Goal: Task Accomplishment & Management: Use online tool/utility

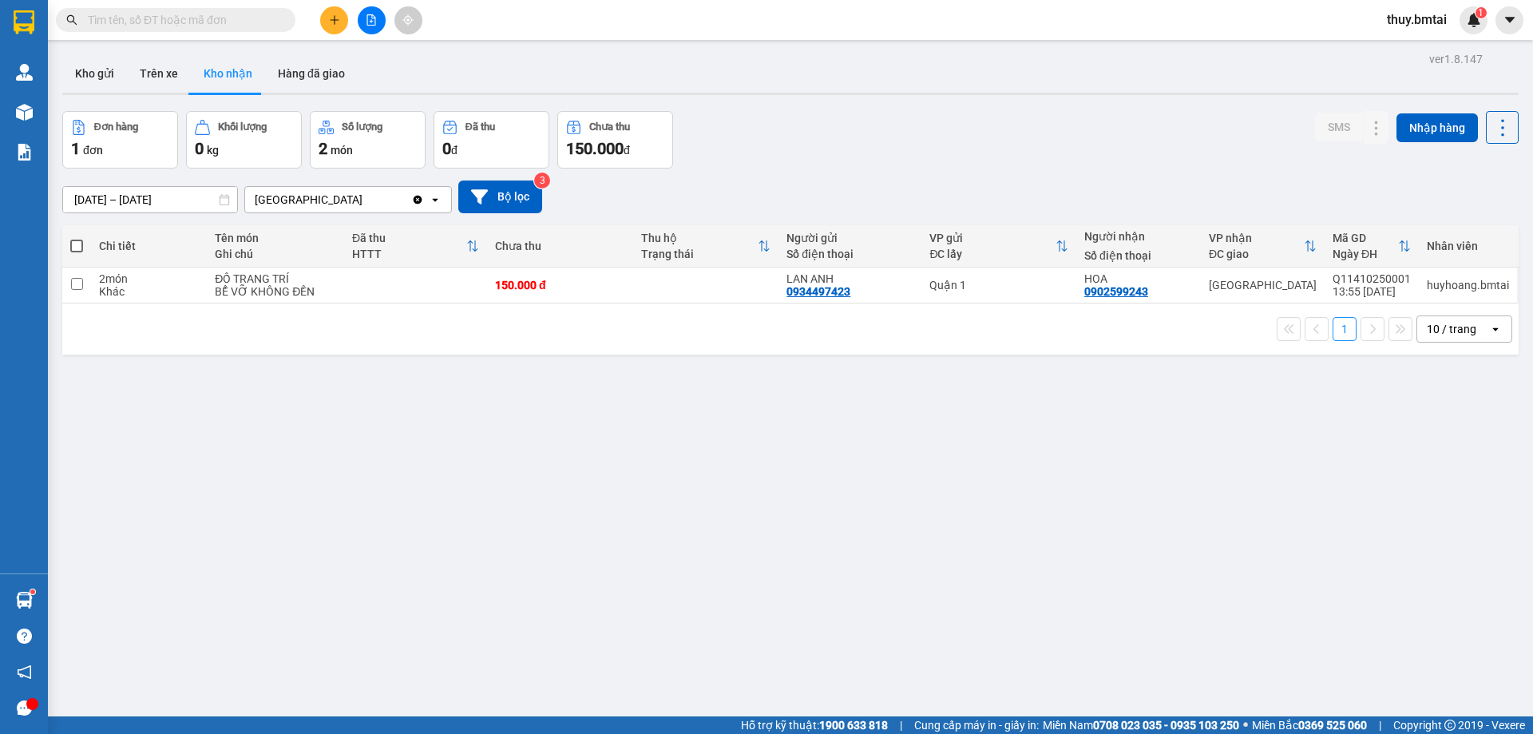
click at [204, 19] on input "text" at bounding box center [182, 20] width 188 height 18
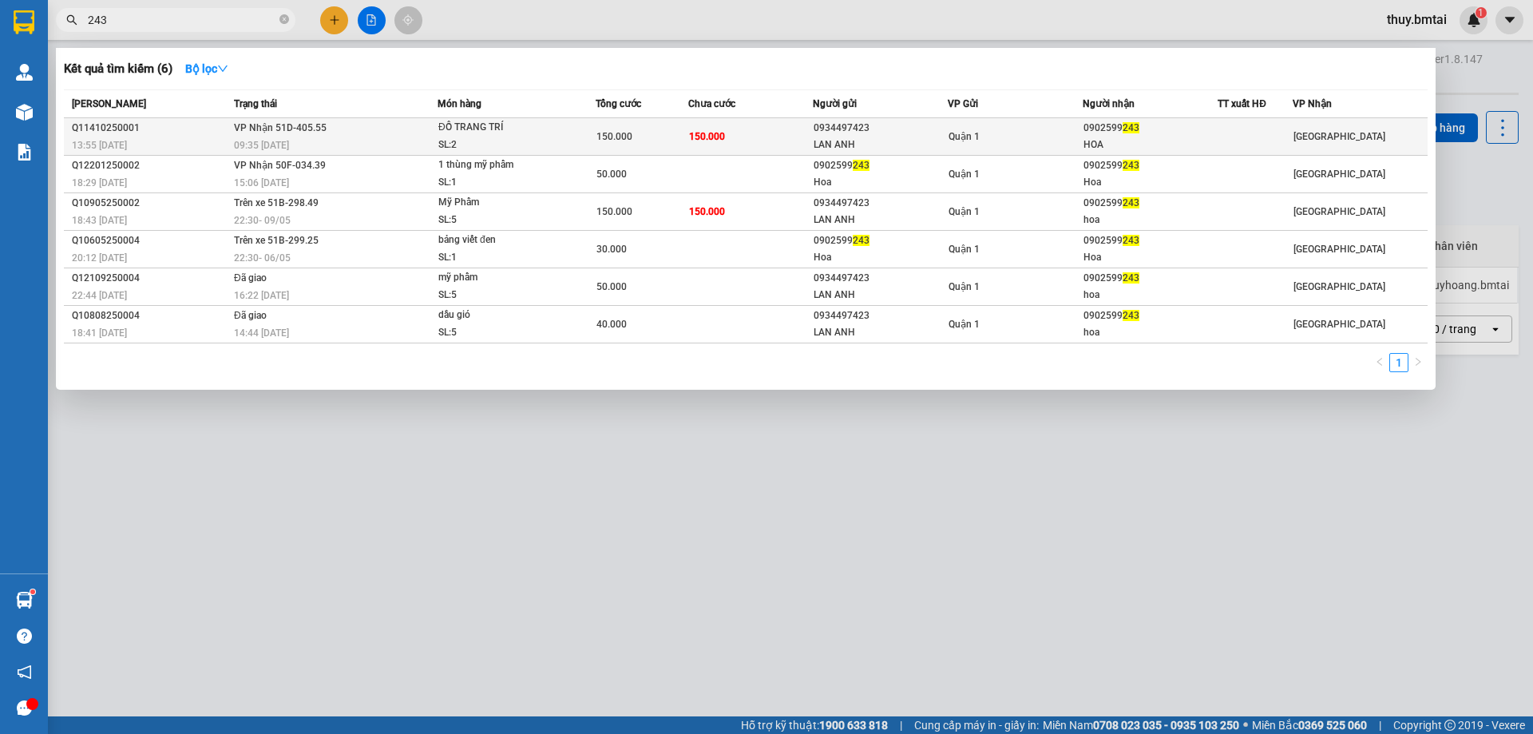
type input "243"
click at [733, 145] on td "150.000" at bounding box center [750, 137] width 125 height 38
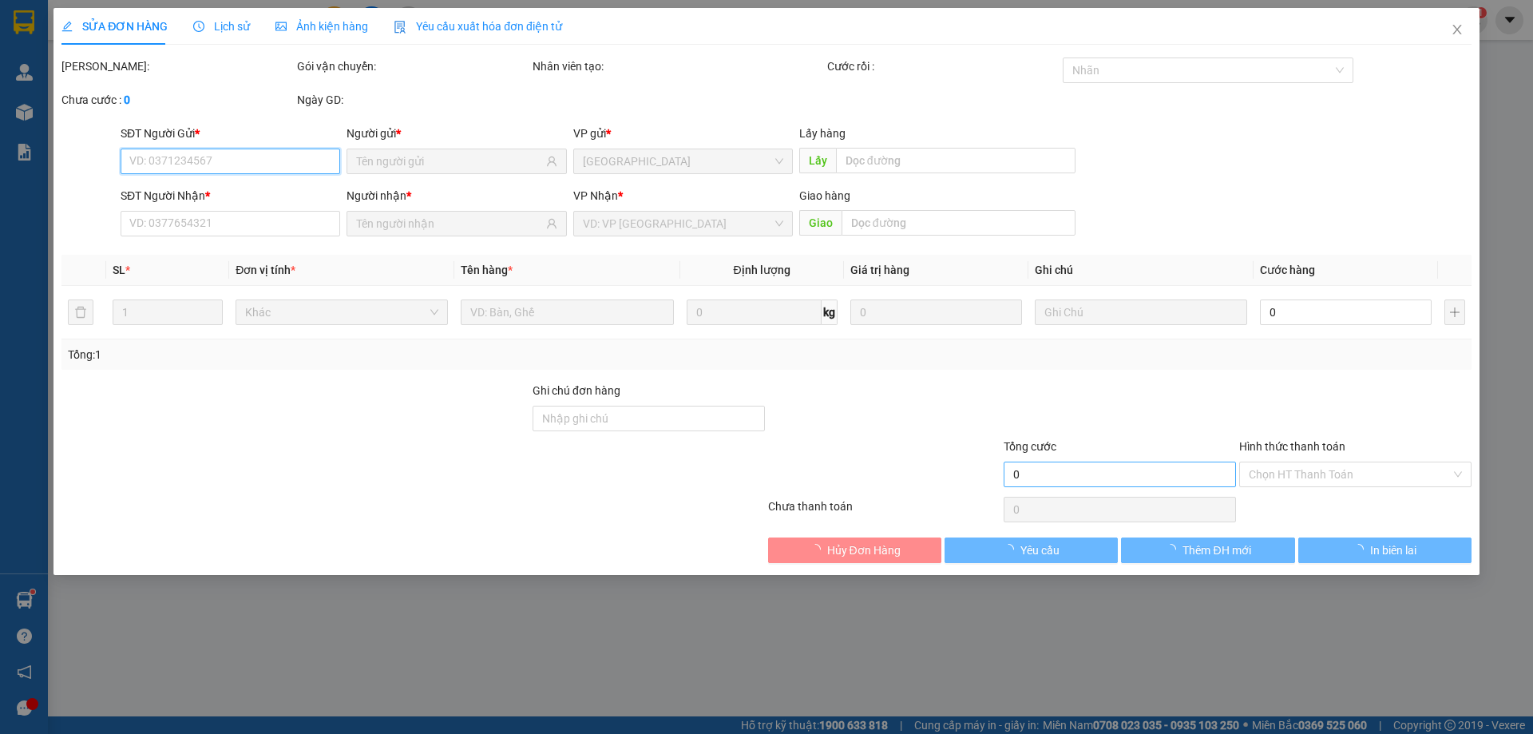
type input "0934497423"
type input "LAN ANH"
type input "0902599243"
type input "HOA"
type input "150.000"
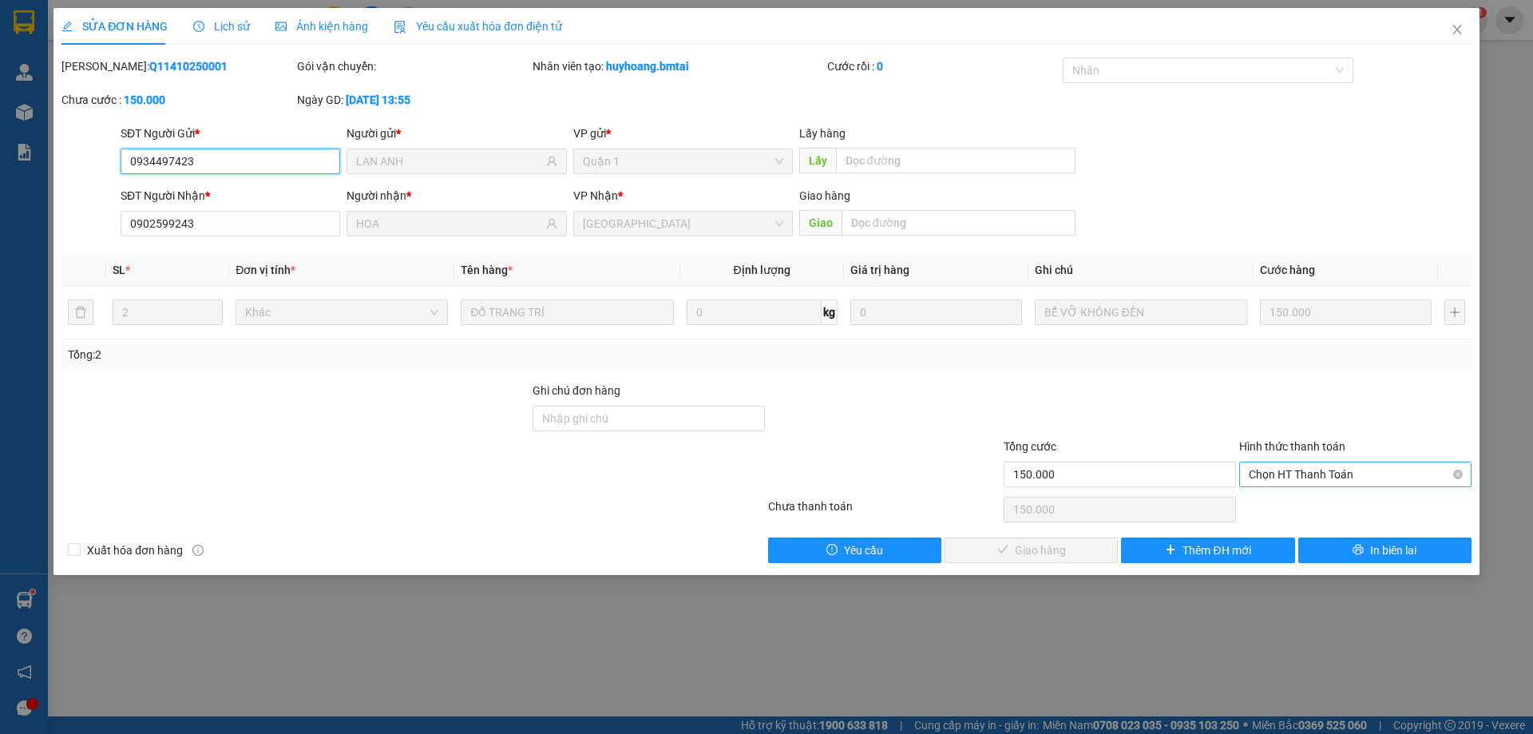
click at [1316, 470] on span "Chọn HT Thanh Toán" at bounding box center [1355, 474] width 213 height 24
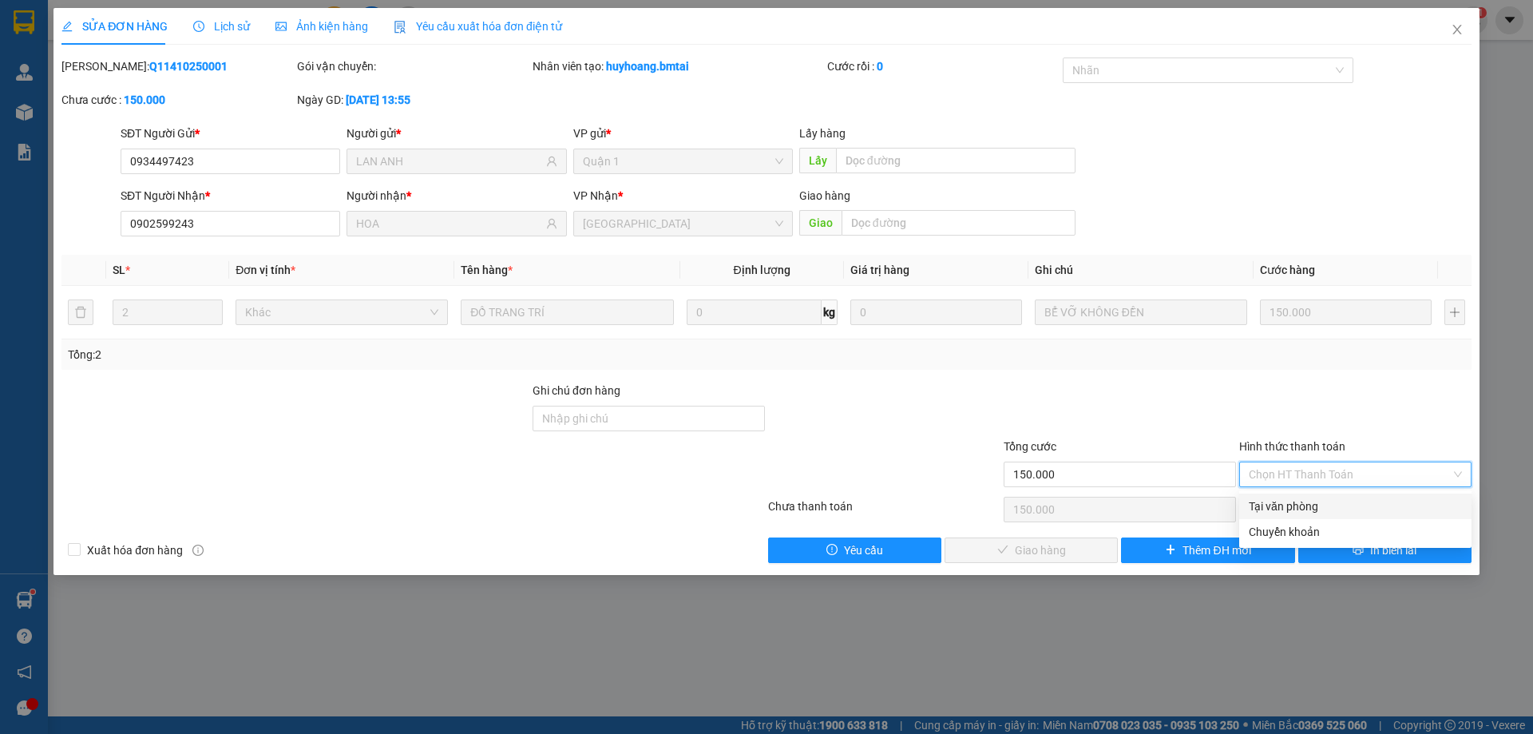
click at [1316, 508] on div "Tại văn phòng" at bounding box center [1355, 506] width 213 height 18
type input "0"
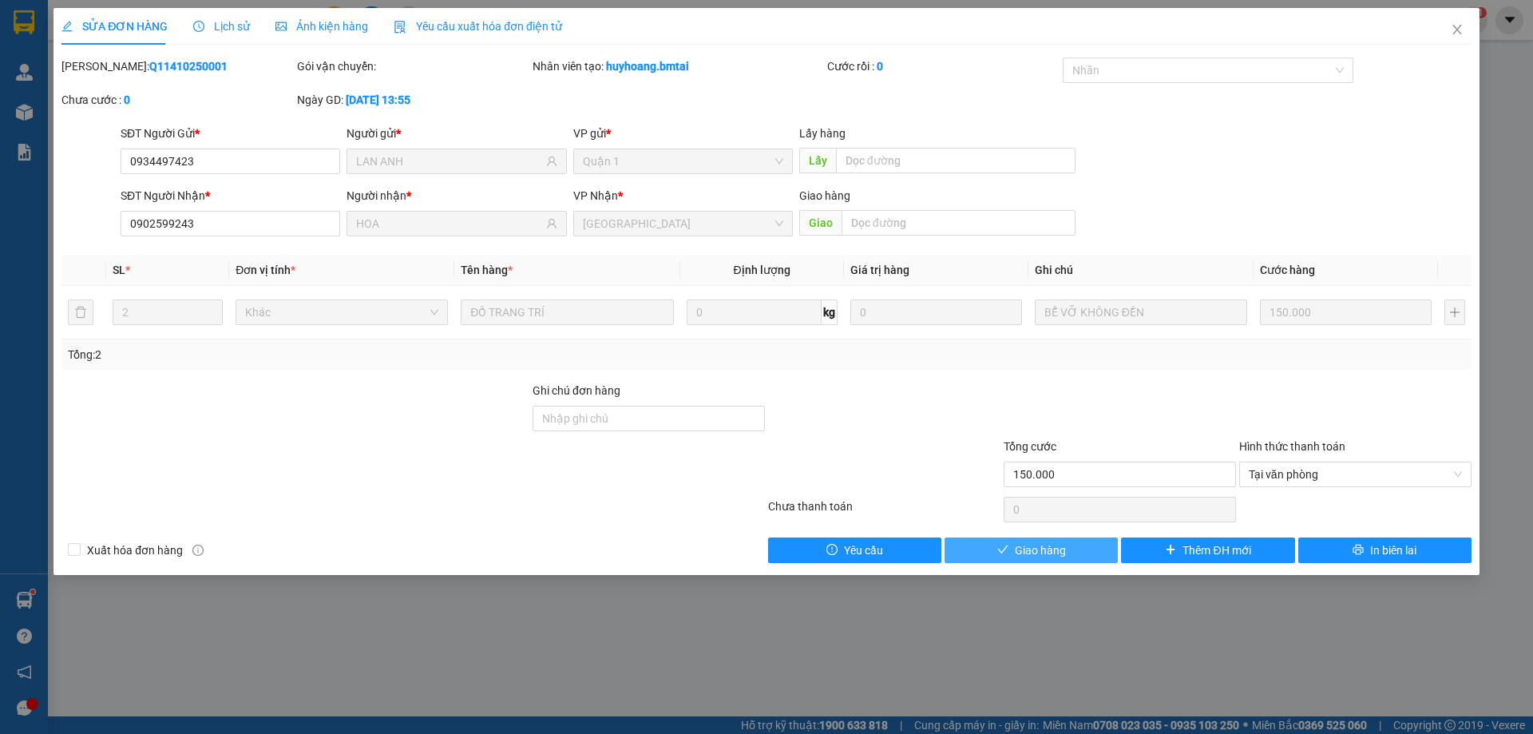
click at [1079, 555] on button "Giao hàng" at bounding box center [1030, 550] width 173 height 26
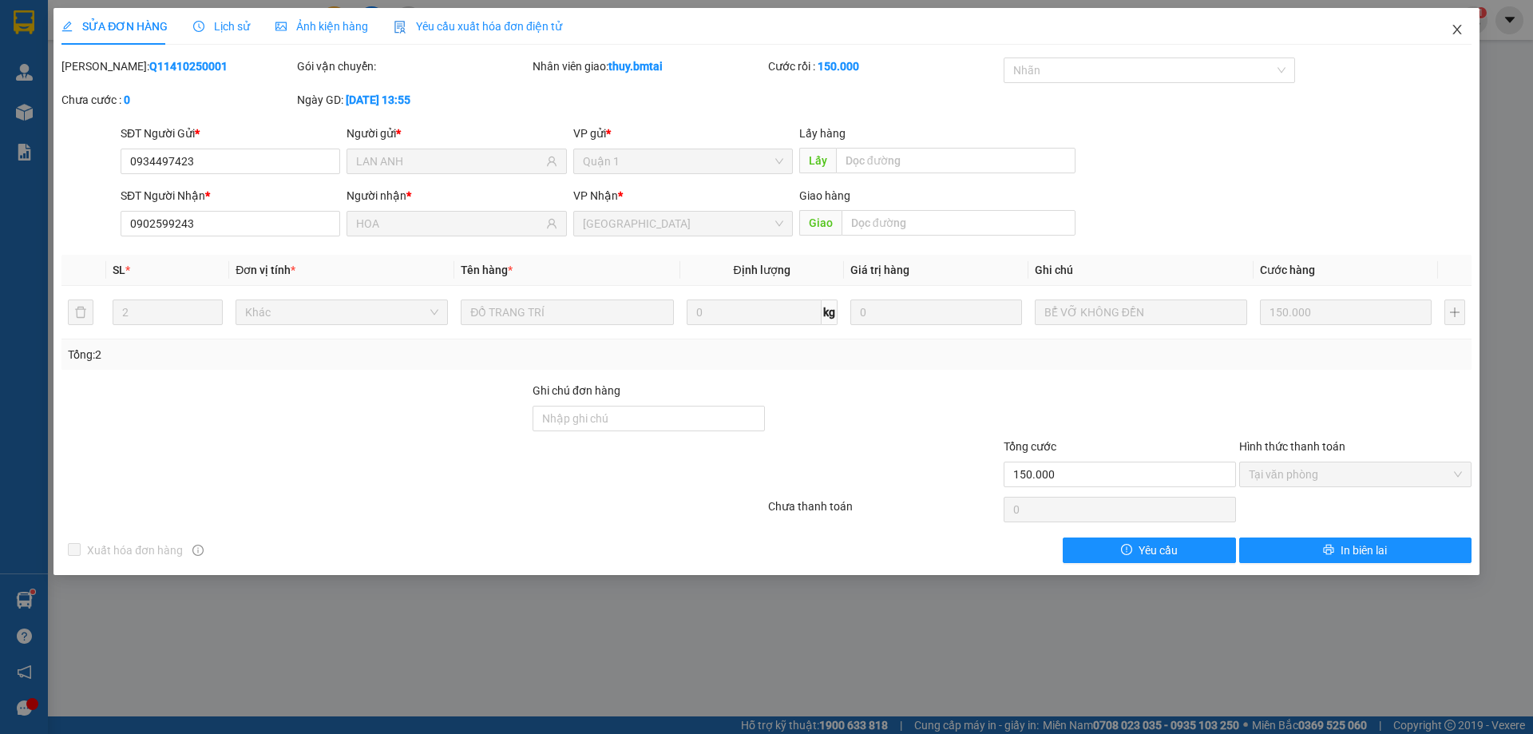
click at [1455, 28] on icon "close" at bounding box center [1456, 30] width 9 height 10
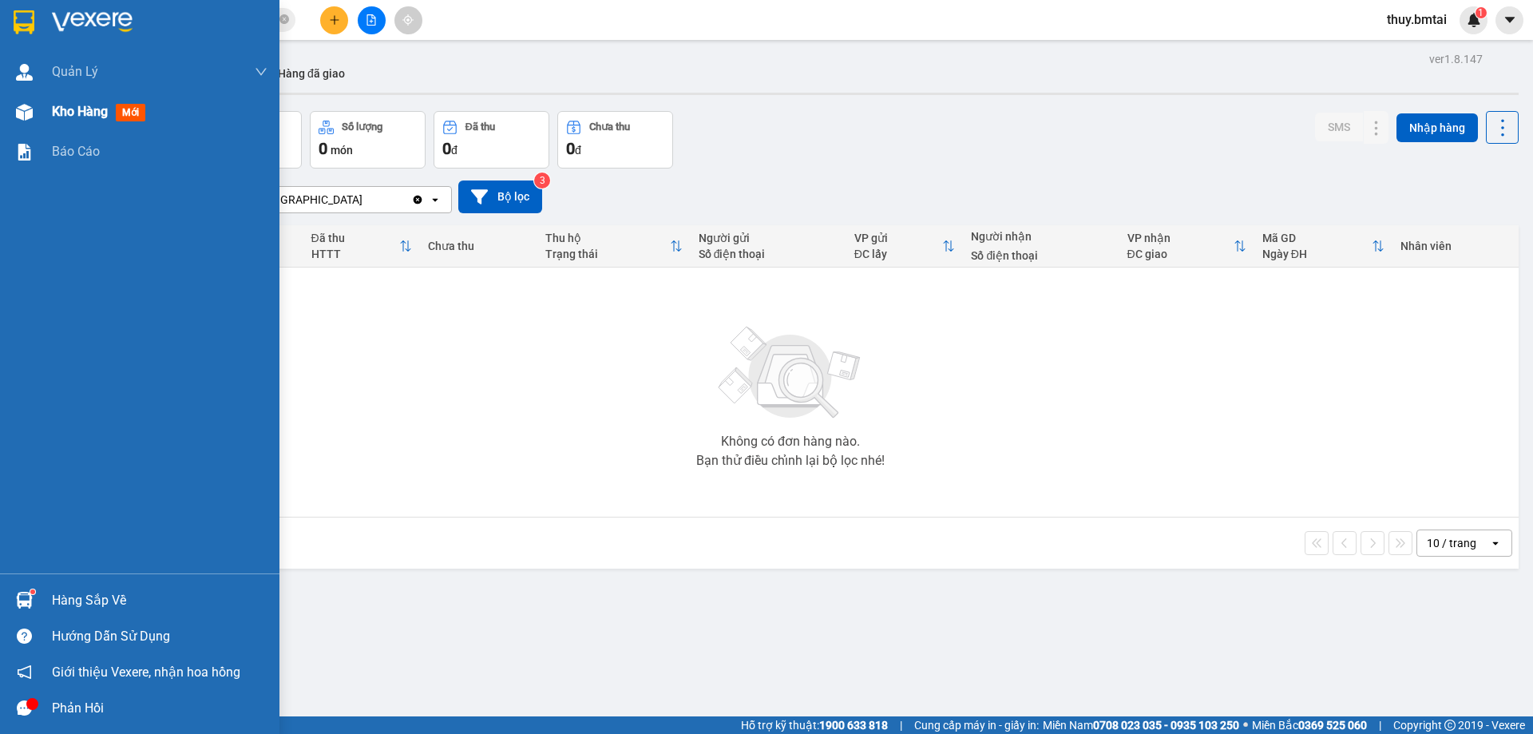
click at [106, 113] on span "Kho hàng" at bounding box center [80, 111] width 56 height 15
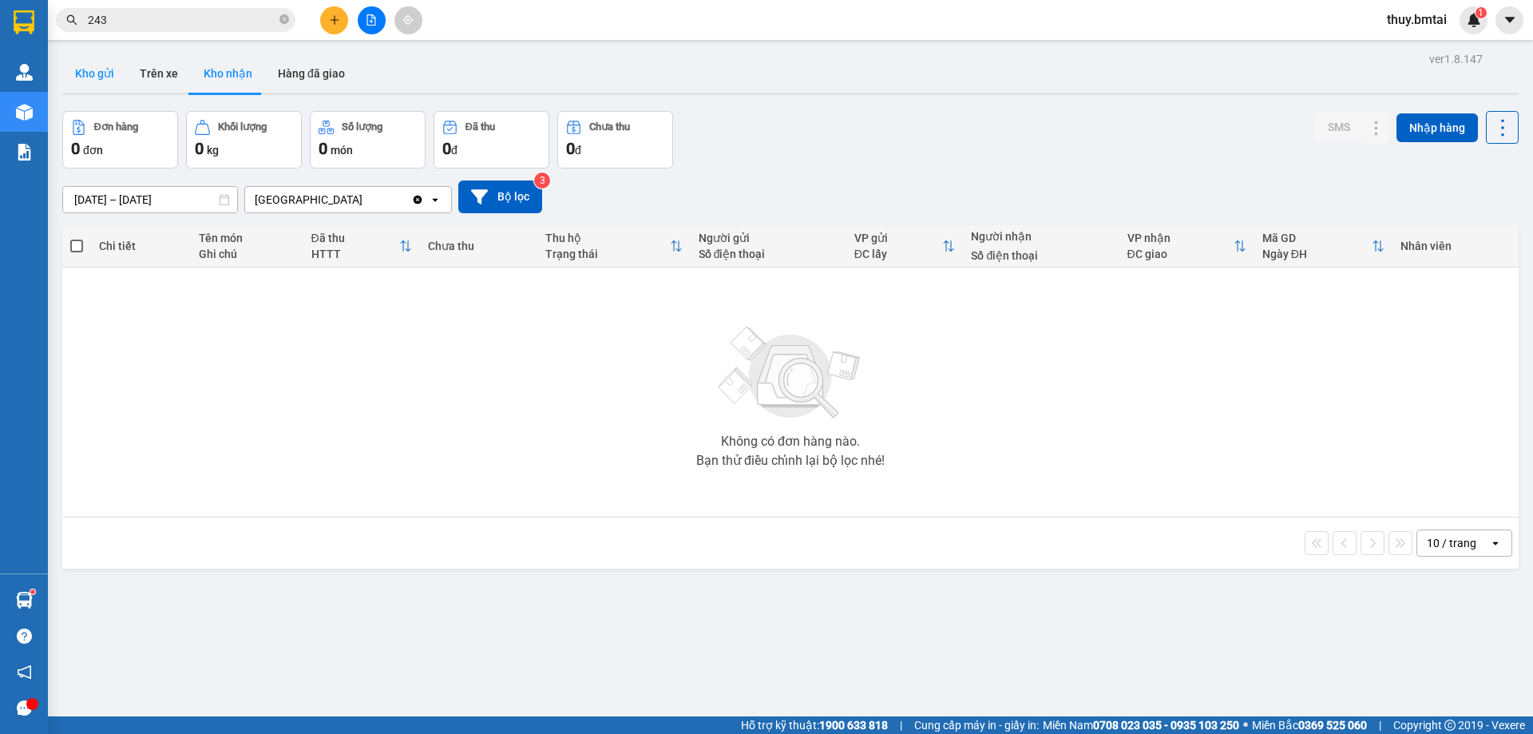
click at [105, 79] on button "Kho gửi" at bounding box center [94, 73] width 65 height 38
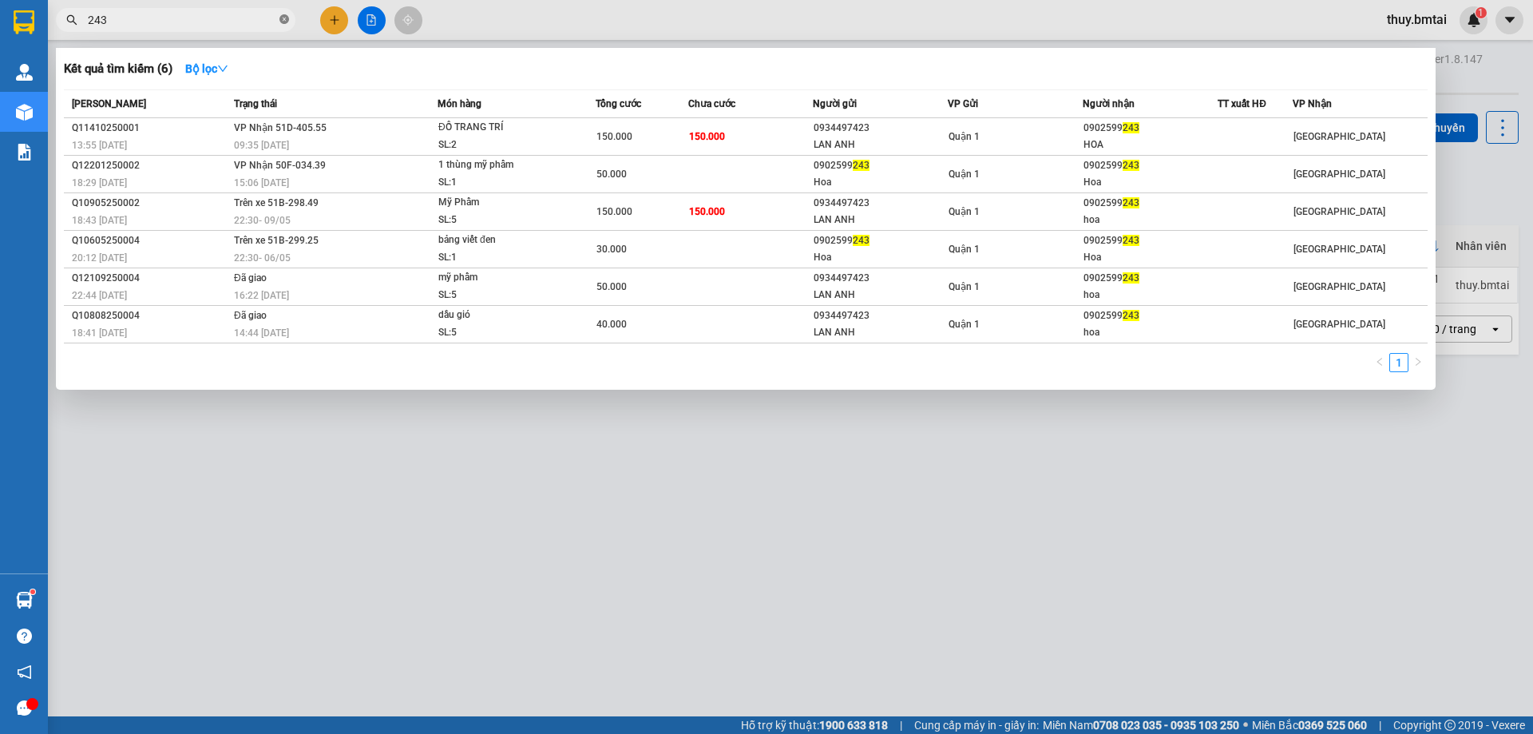
click at [287, 22] on icon "close-circle" at bounding box center [284, 19] width 10 height 10
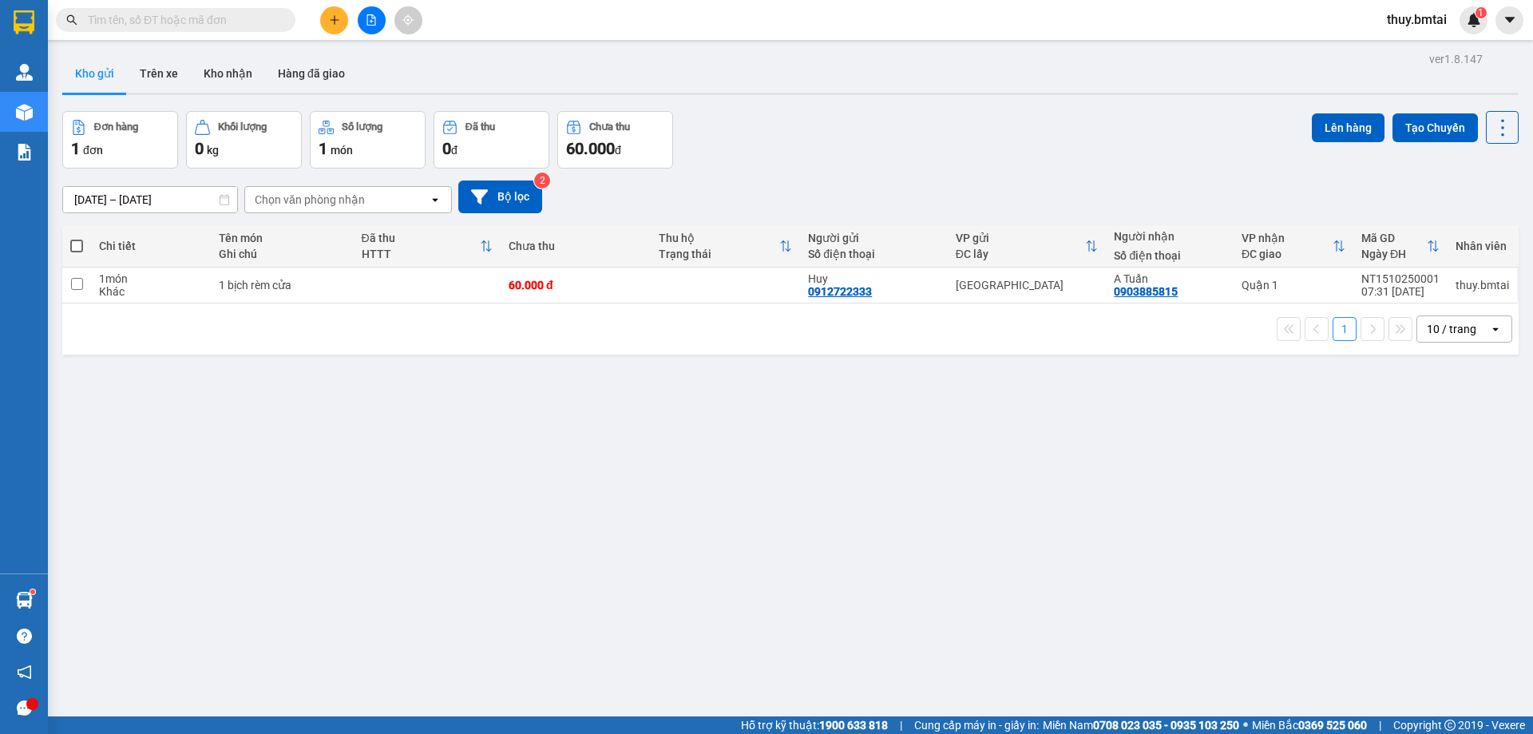
click at [505, 513] on div "ver 1.8.147 Kho gửi Trên xe Kho nhận Hàng đã giao Đơn hàng 1 đơn Khối lượng 0 k…" at bounding box center [790, 415] width 1469 height 734
click at [79, 241] on span at bounding box center [76, 245] width 13 height 13
click at [77, 238] on input "checkbox" at bounding box center [77, 238] width 0 height 0
checkbox input "true"
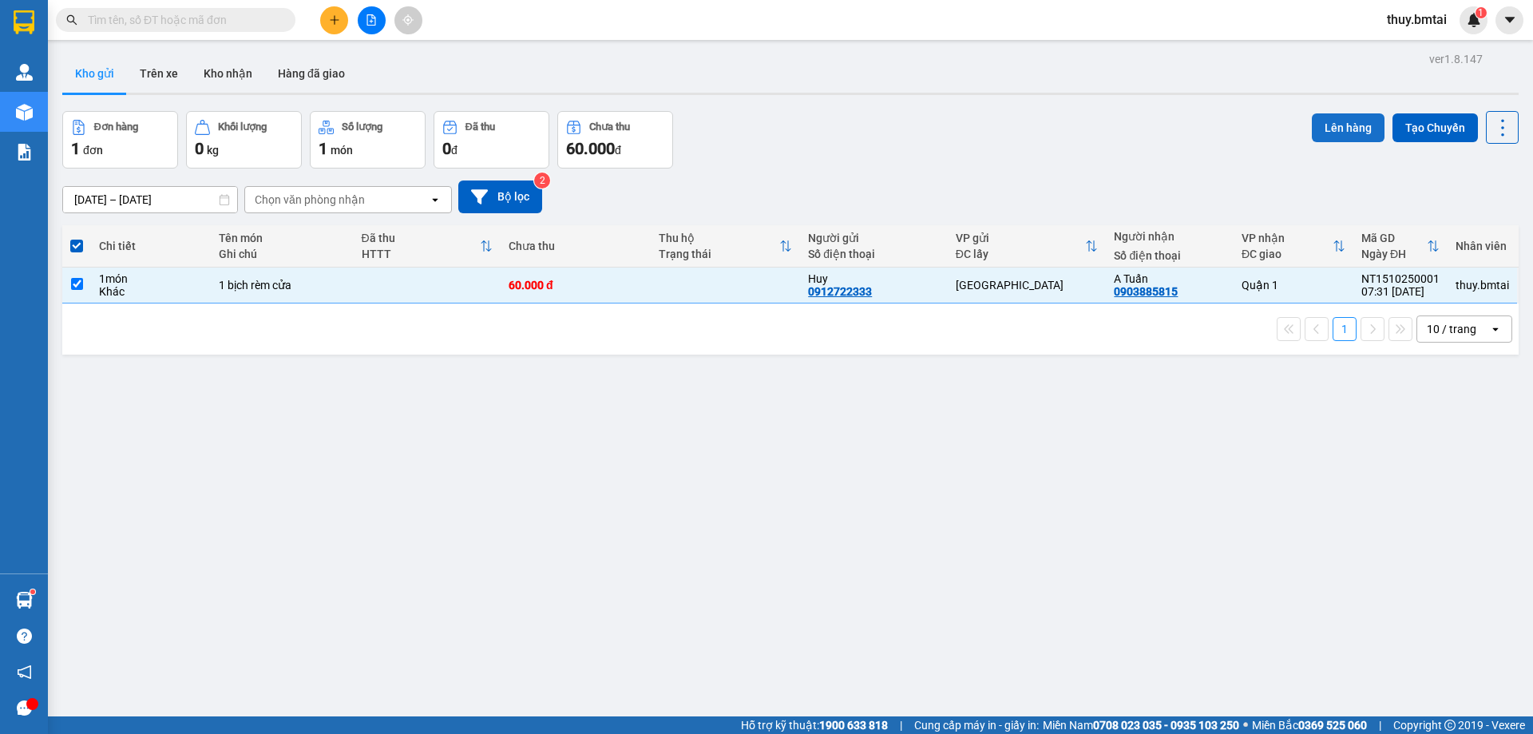
click at [1340, 133] on button "Lên hàng" at bounding box center [1348, 127] width 73 height 29
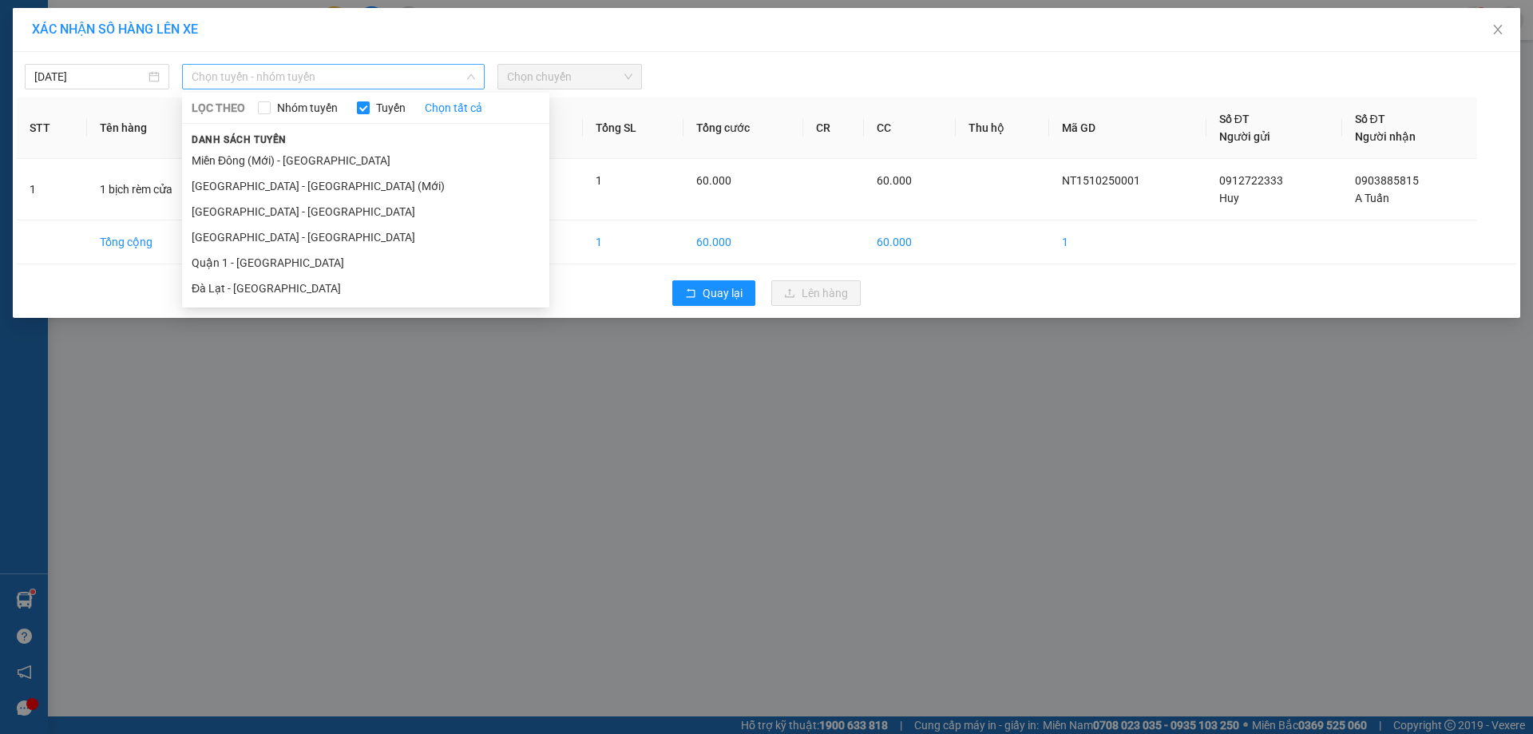
click at [364, 76] on span "Chọn tuyến - nhóm tuyến" at bounding box center [333, 77] width 283 height 24
click at [239, 232] on li "[GEOGRAPHIC_DATA] - [GEOGRAPHIC_DATA]" at bounding box center [365, 237] width 367 height 26
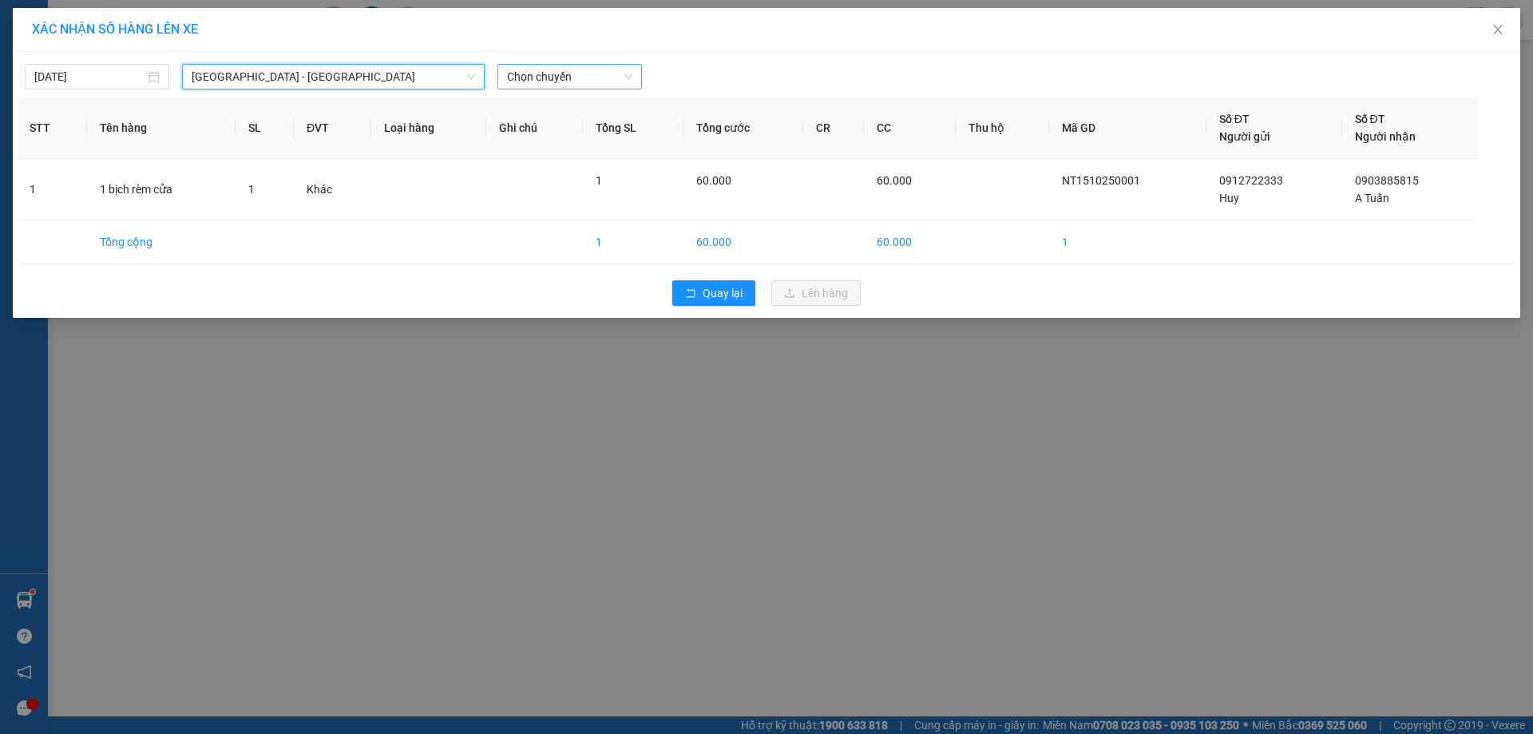
click at [535, 80] on span "Chọn chuyến" at bounding box center [569, 77] width 125 height 24
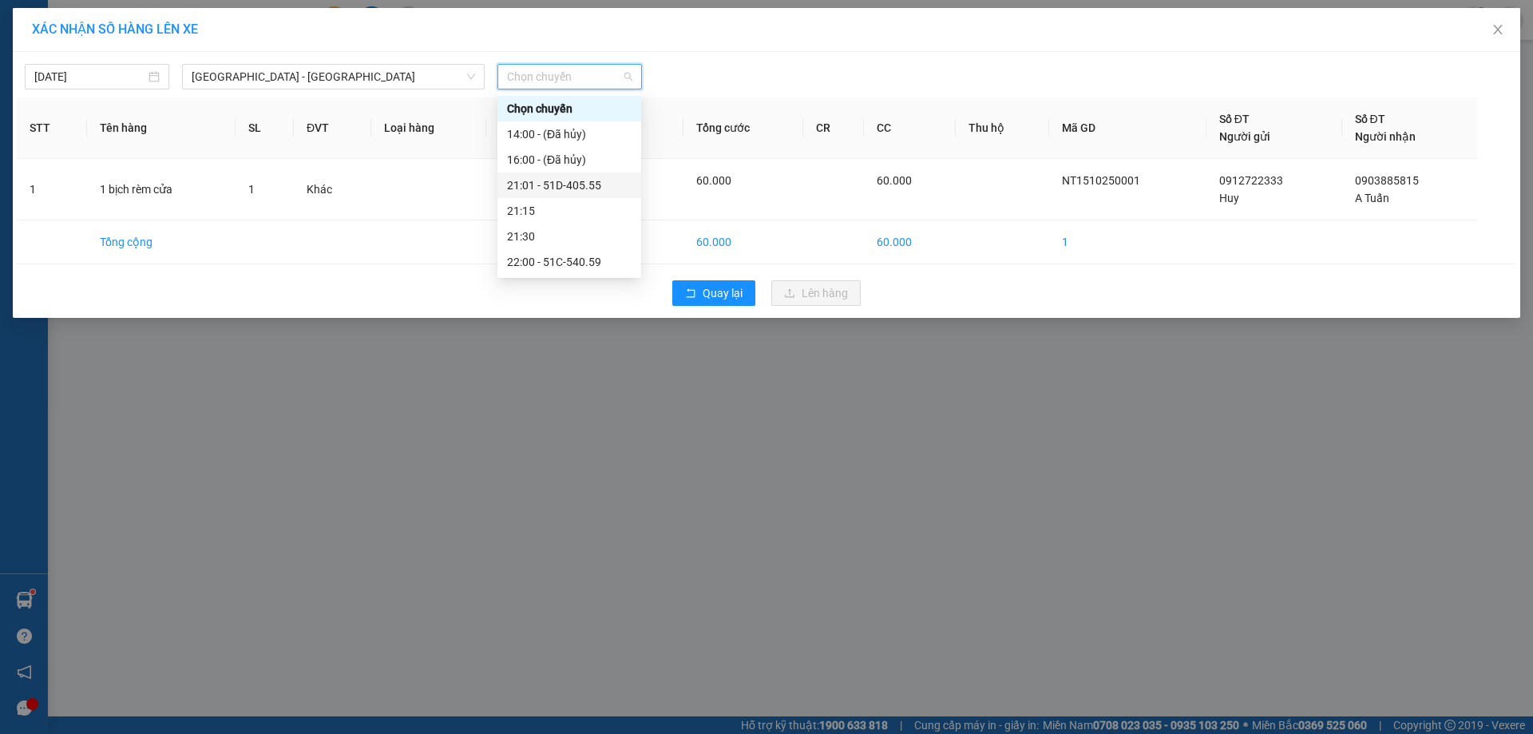
click at [574, 188] on div "21:01 - 51D-405.55" at bounding box center [569, 185] width 125 height 18
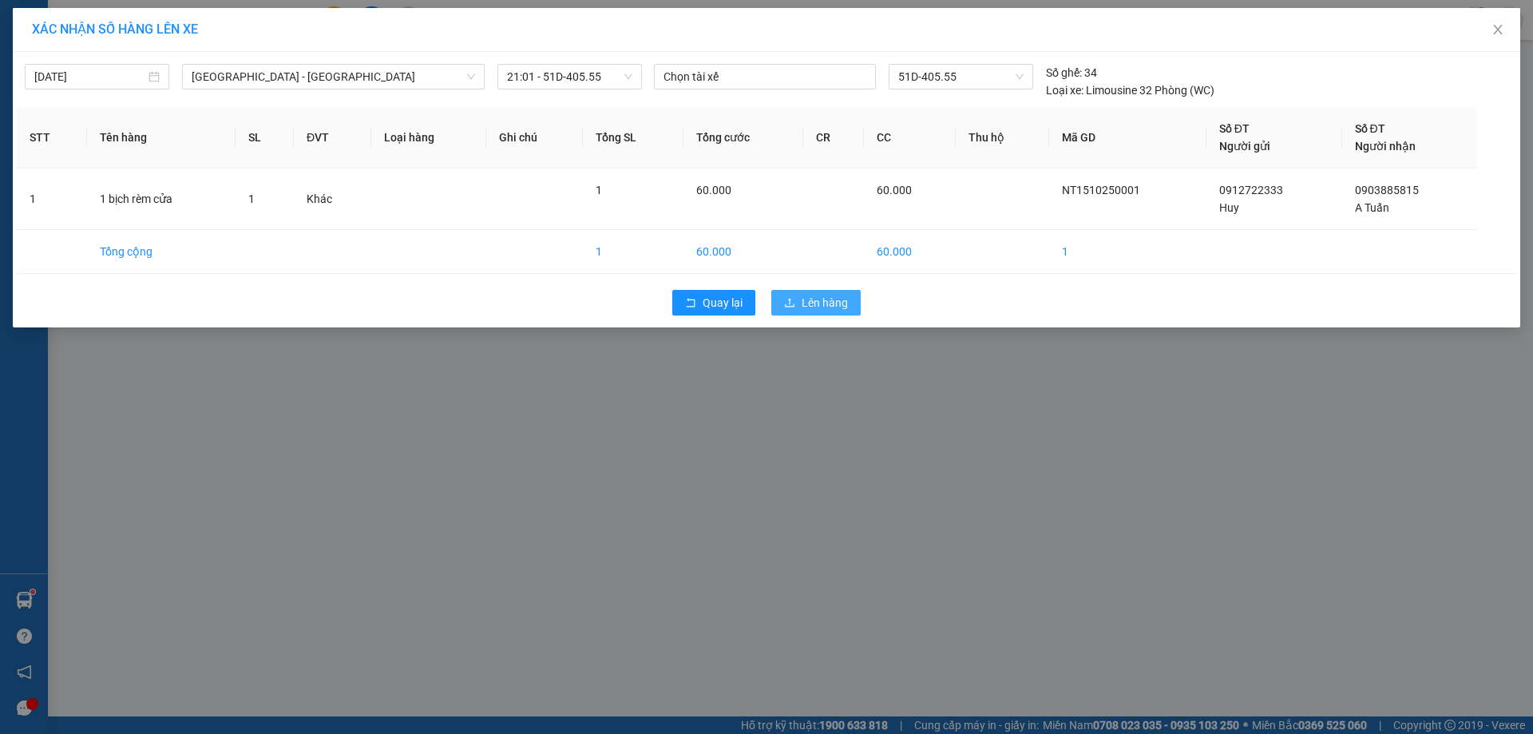
click at [818, 301] on span "Lên hàng" at bounding box center [824, 303] width 46 height 18
